Goal: Obtain resource: Obtain resource

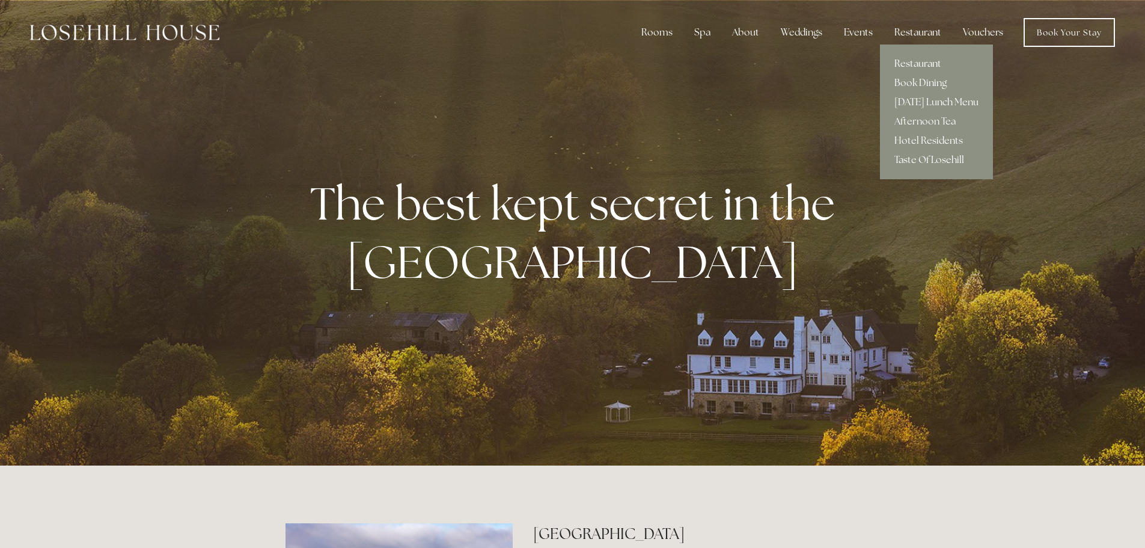
click at [917, 64] on link "Restaurant" at bounding box center [936, 63] width 113 height 19
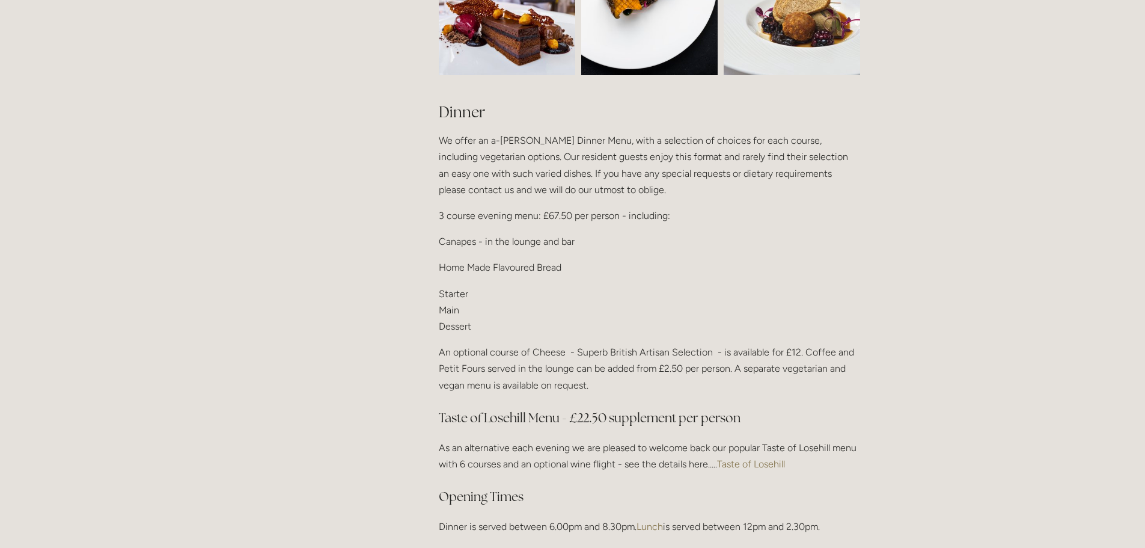
scroll to position [1383, 0]
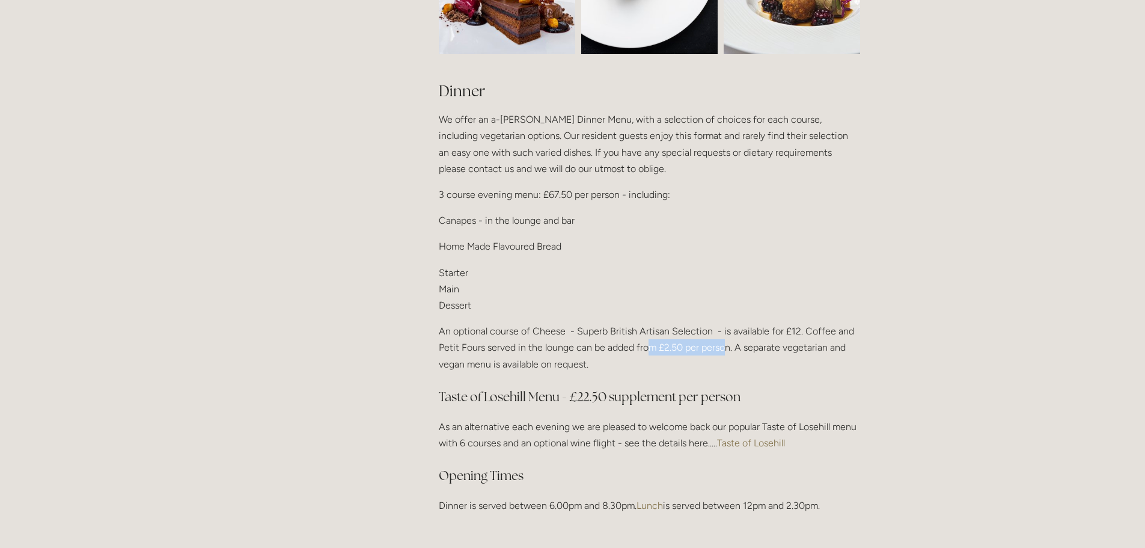
drag, startPoint x: 727, startPoint y: 344, endPoint x: 652, endPoint y: 340, distance: 75.3
click at [652, 340] on p "An optional course of Cheese - Superb British Artisan Selection - is available …" at bounding box center [649, 347] width 421 height 49
click at [688, 345] on p "An optional course of Cheese - Superb British Artisan Selection - is available …" at bounding box center [649, 347] width 421 height 49
drag, startPoint x: 729, startPoint y: 328, endPoint x: 792, endPoint y: 331, distance: 63.2
click at [792, 331] on p "An optional course of Cheese - Superb British Artisan Selection - is available …" at bounding box center [649, 347] width 421 height 49
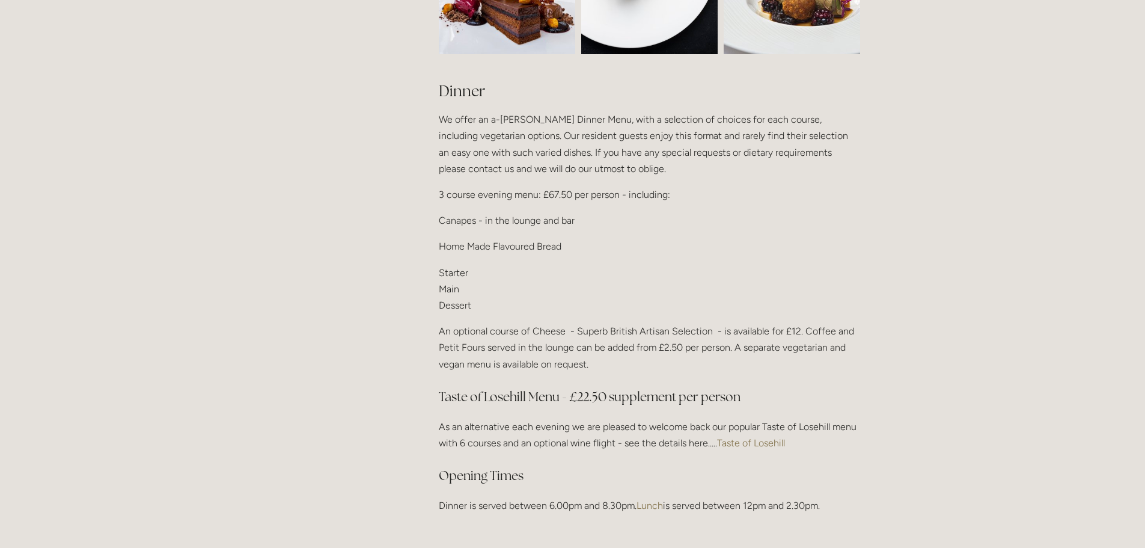
click at [539, 442] on p "As an alternative each evening we are pleased to welcome back our popular Taste…" at bounding box center [649, 434] width 421 height 32
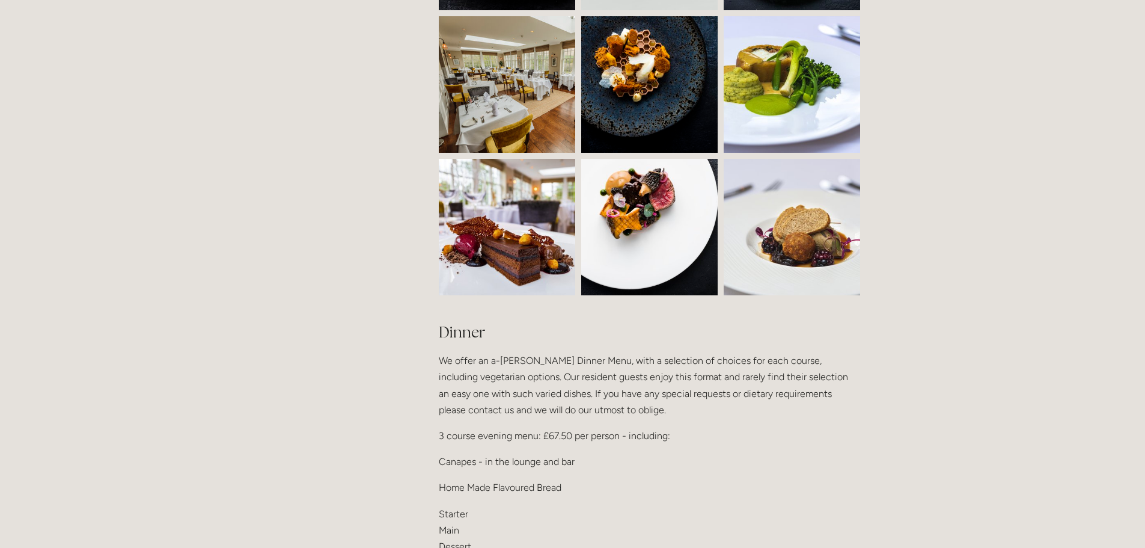
scroll to position [1323, 0]
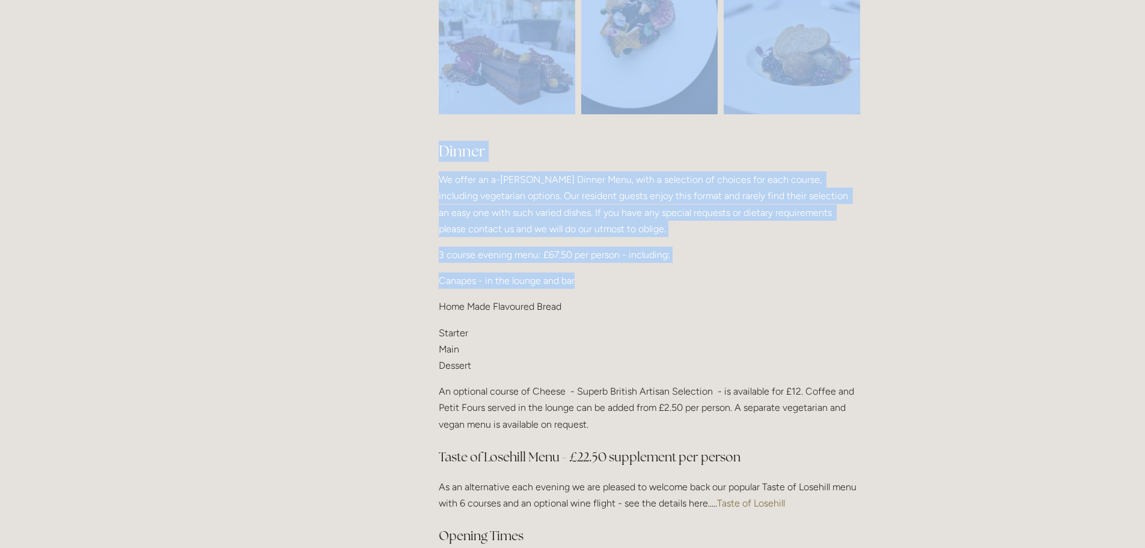
drag, startPoint x: 612, startPoint y: 278, endPoint x: 394, endPoint y: 279, distance: 217.6
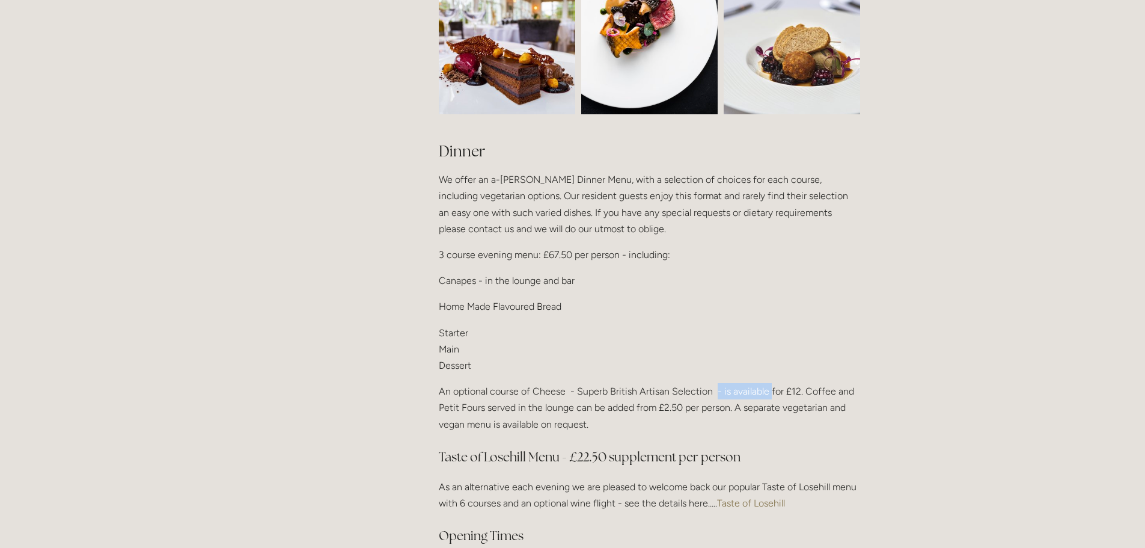
drag, startPoint x: 714, startPoint y: 382, endPoint x: 770, endPoint y: 384, distance: 55.9
click at [770, 384] on p "An optional course of Cheese - Superb British Artisan Selection - is available …" at bounding box center [649, 407] width 421 height 49
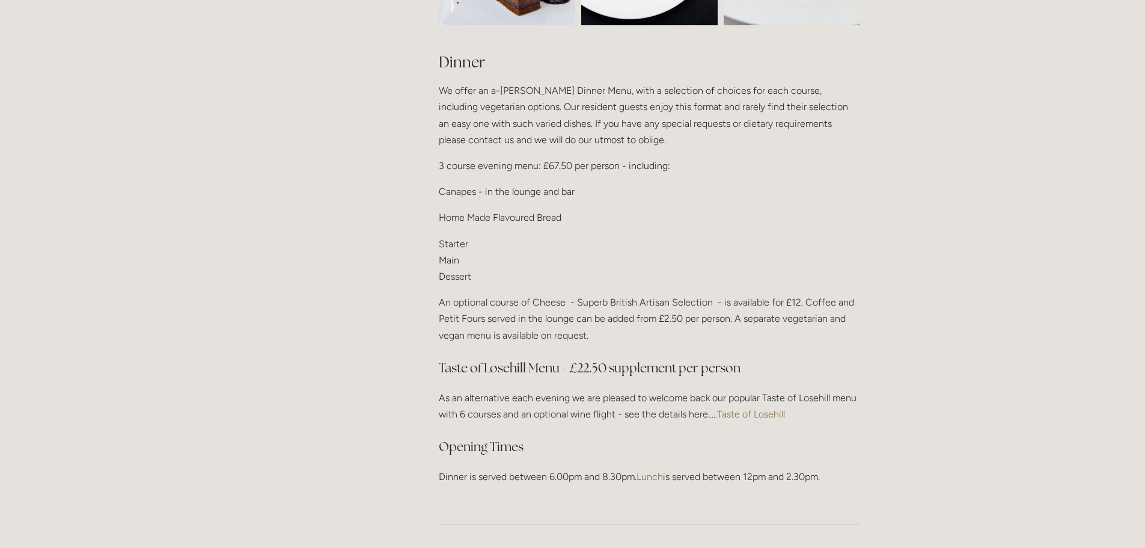
scroll to position [1383, 0]
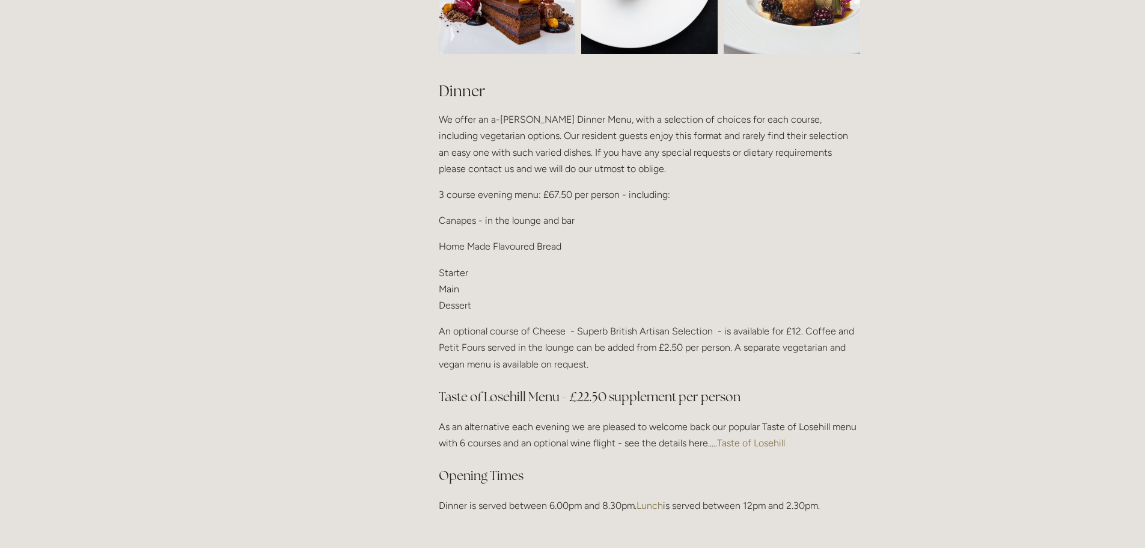
click at [727, 439] on link "Taste of Losehill" at bounding box center [751, 442] width 68 height 11
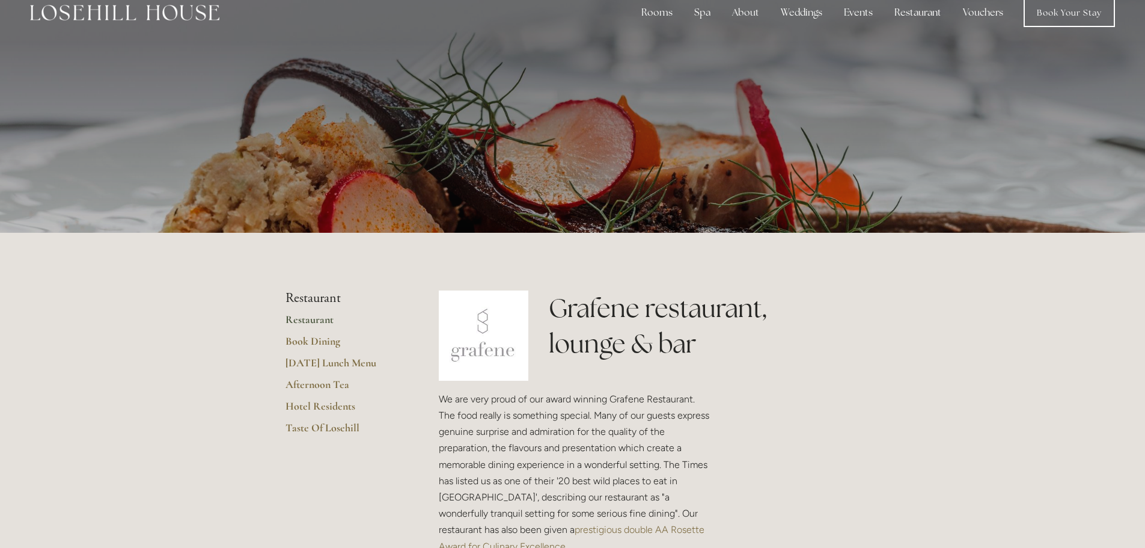
scroll to position [0, 0]
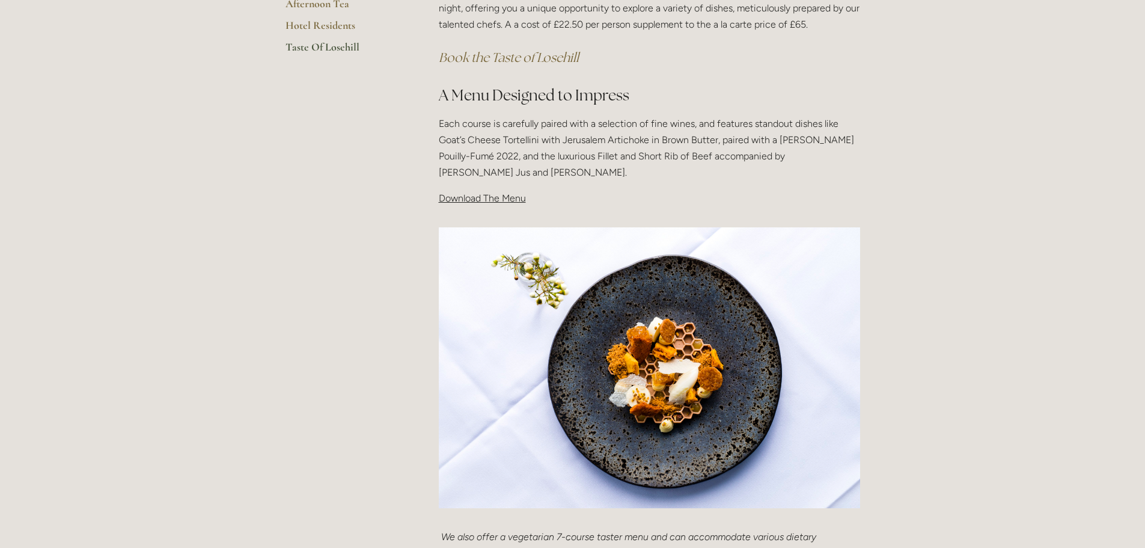
scroll to position [180, 0]
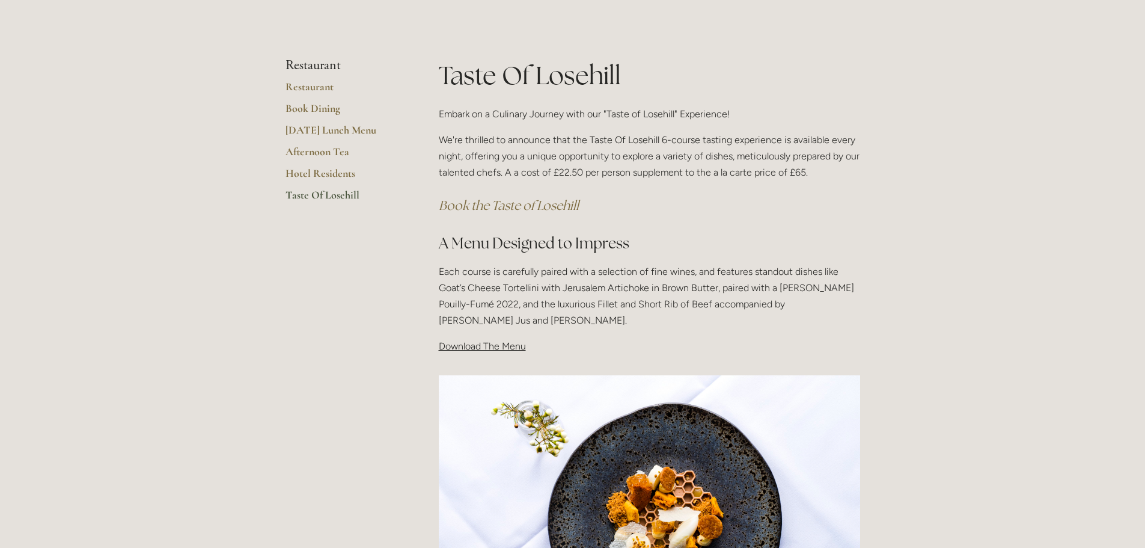
click at [453, 348] on span "Download The Menu" at bounding box center [482, 345] width 87 height 11
